Goal: Information Seeking & Learning: Learn about a topic

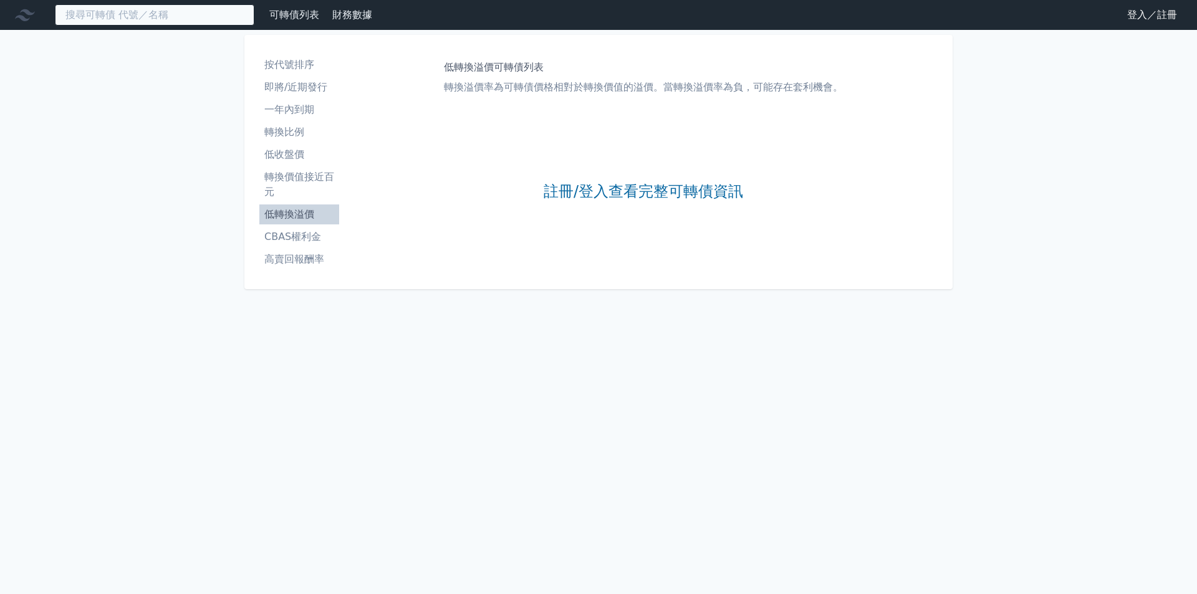
click at [254, 22] on input at bounding box center [154, 14] width 199 height 21
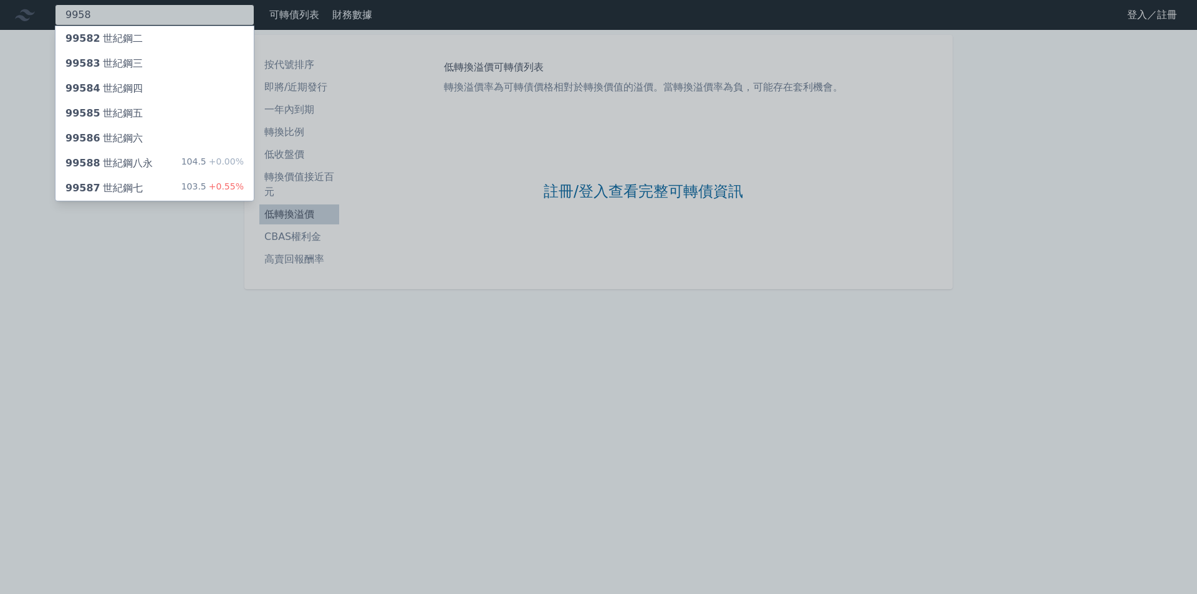
type input "9958"
click at [181, 126] on div "99585 世紀鋼五" at bounding box center [154, 113] width 198 height 25
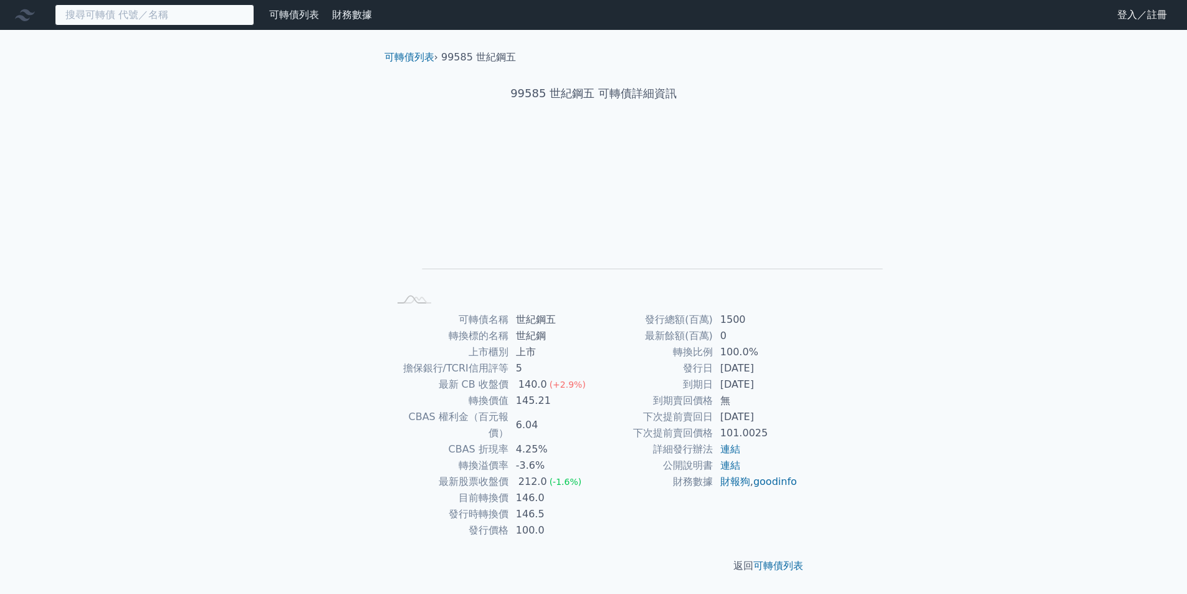
click at [252, 16] on input at bounding box center [154, 14] width 199 height 21
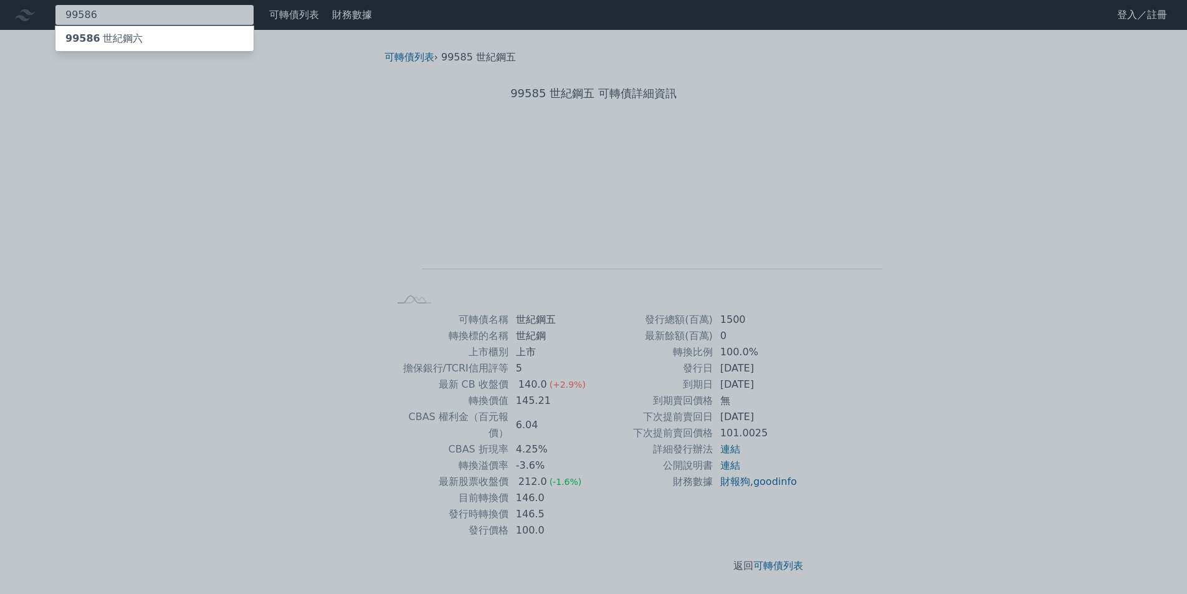
type input "99586"
click at [185, 47] on div "99586 世紀鋼六" at bounding box center [154, 38] width 198 height 25
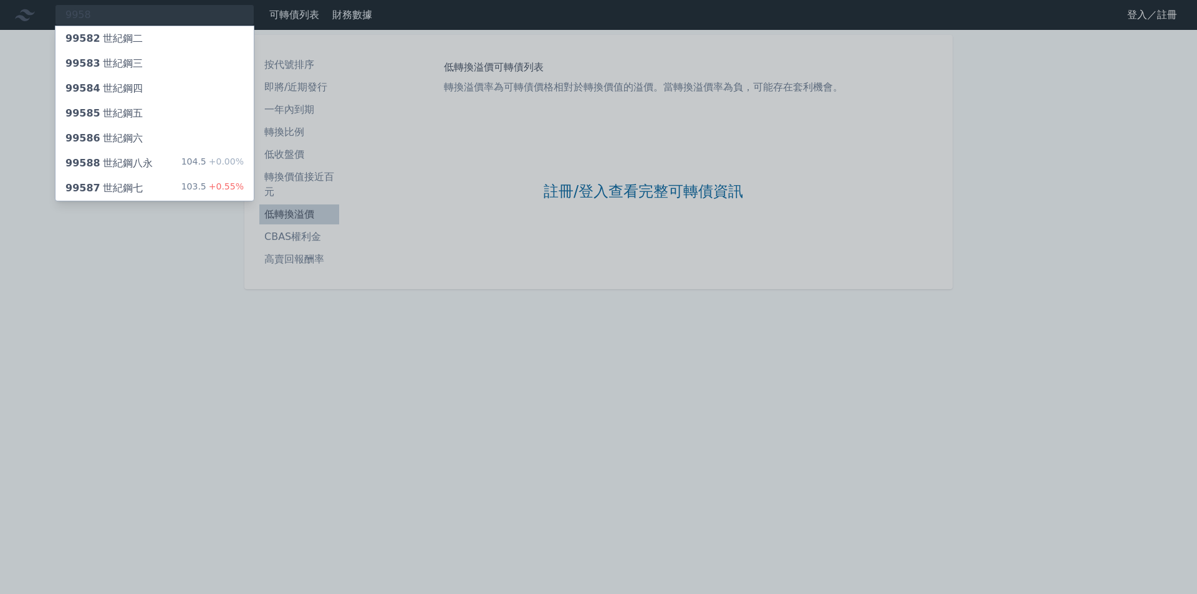
click at [388, 112] on div at bounding box center [598, 297] width 1197 height 594
click at [254, 22] on div "9958 99582 世紀鋼二 99583 世紀鋼三 99584 世紀鋼四 99585 世紀鋼五 99586 世紀鋼六 99588 世紀鋼八永 104.5 +…" at bounding box center [154, 14] width 199 height 21
click at [406, 54] on div at bounding box center [598, 297] width 1197 height 594
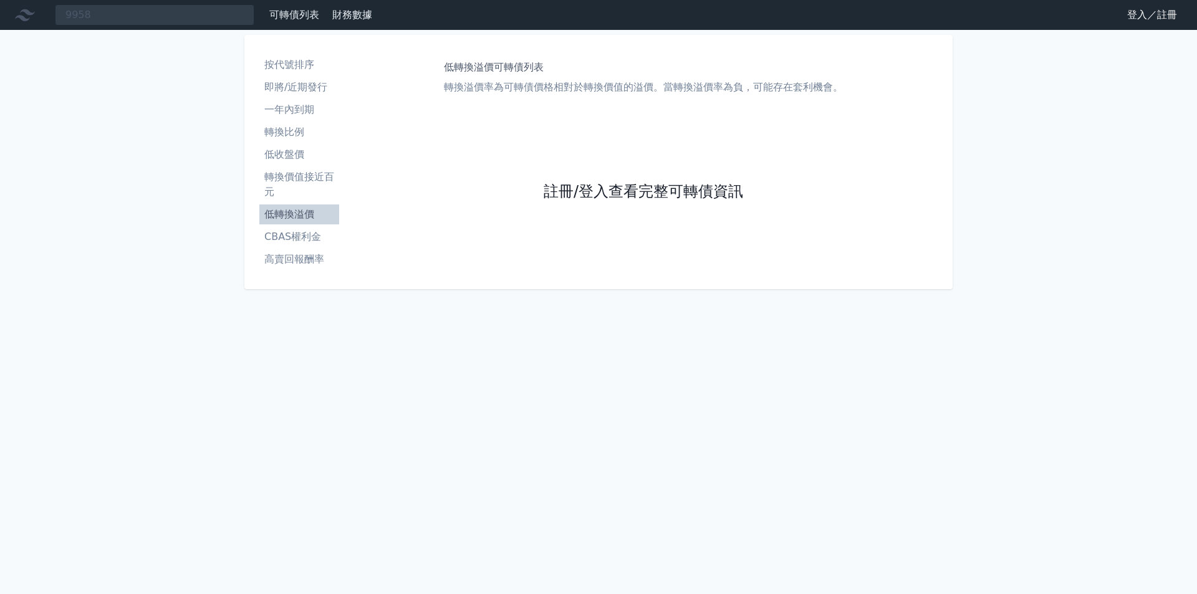
click at [615, 202] on link "註冊/登入查看完整可轉債資訊" at bounding box center [643, 192] width 199 height 20
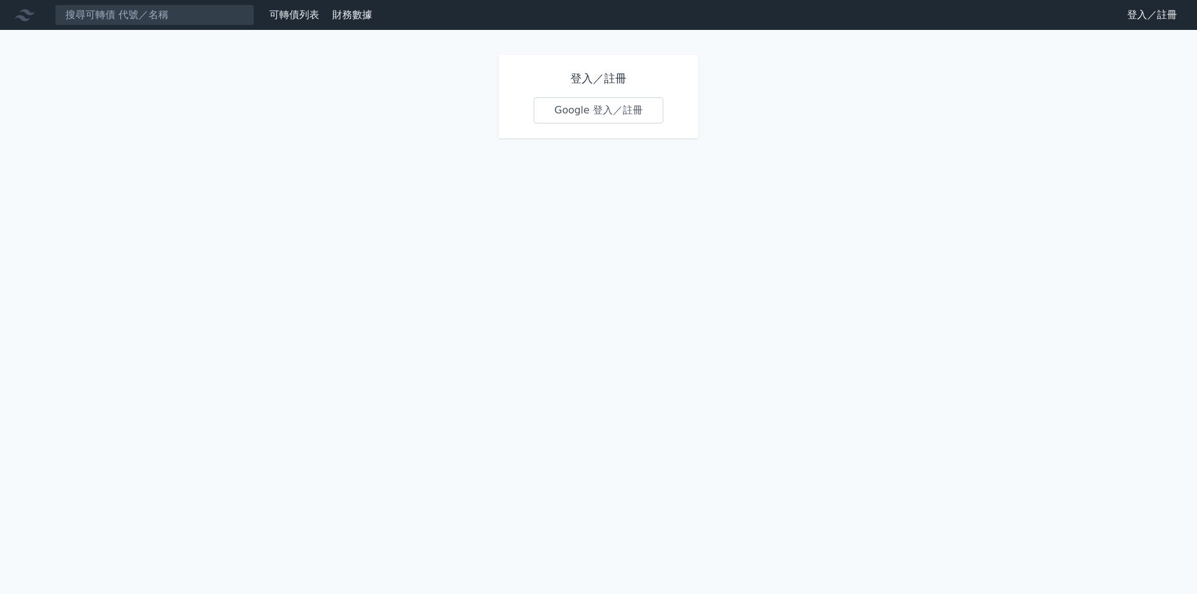
click at [605, 123] on link "Google 登入／註冊" at bounding box center [599, 110] width 130 height 26
click at [319, 11] on link "可轉債列表" at bounding box center [294, 15] width 50 height 12
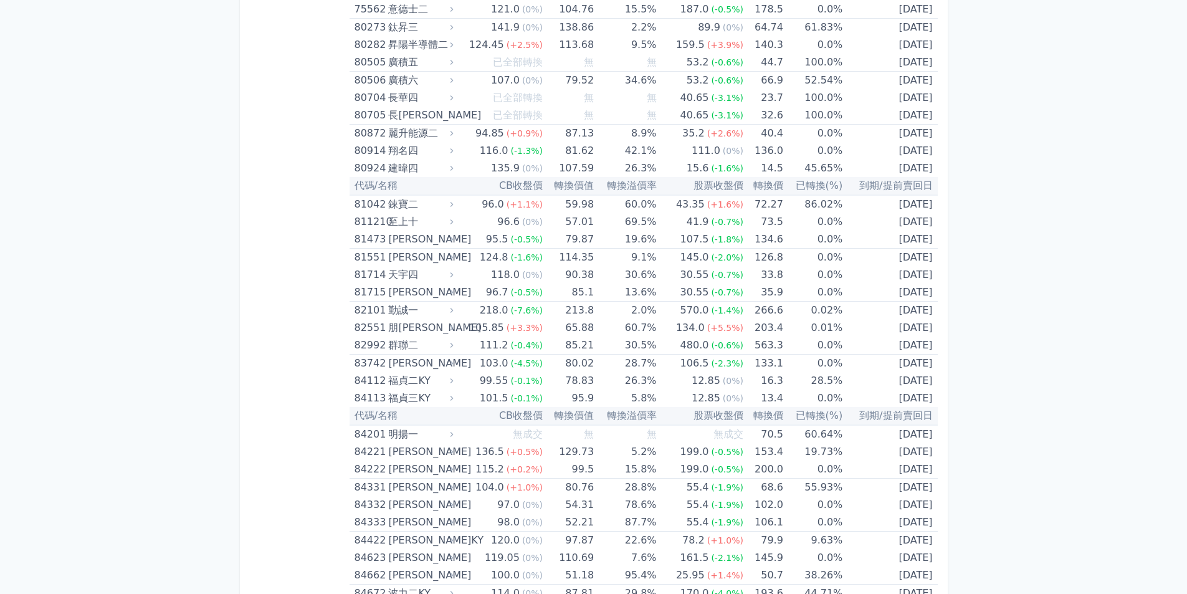
scroll to position [6818, 0]
